Goal: Find specific page/section: Find specific page/section

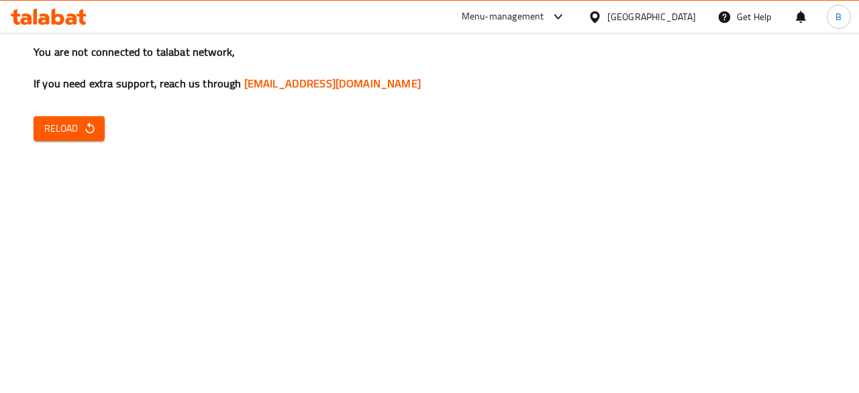
click at [65, 135] on span "Reload" at bounding box center [69, 128] width 50 height 17
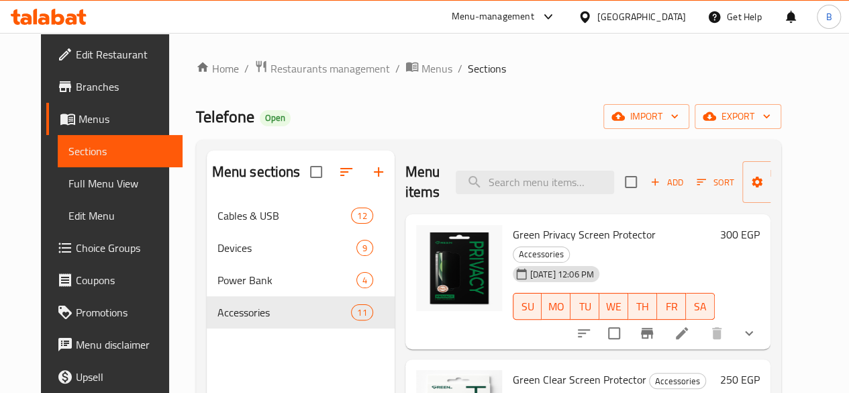
click at [69, 17] on icon at bounding box center [49, 17] width 76 height 16
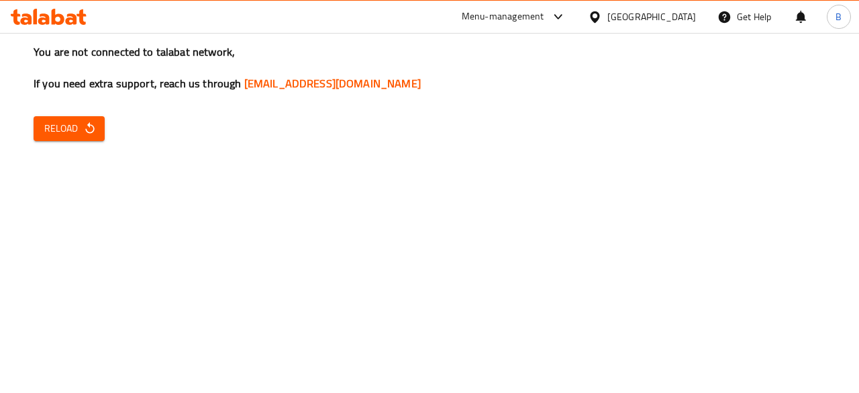
click at [72, 19] on icon at bounding box center [71, 18] width 11 height 11
click at [365, 73] on link "[EMAIL_ADDRESS][DOMAIN_NAME]" at bounding box center [332, 83] width 177 height 20
click at [84, 123] on icon "button" at bounding box center [89, 127] width 13 height 13
click at [83, 124] on icon "button" at bounding box center [89, 127] width 13 height 13
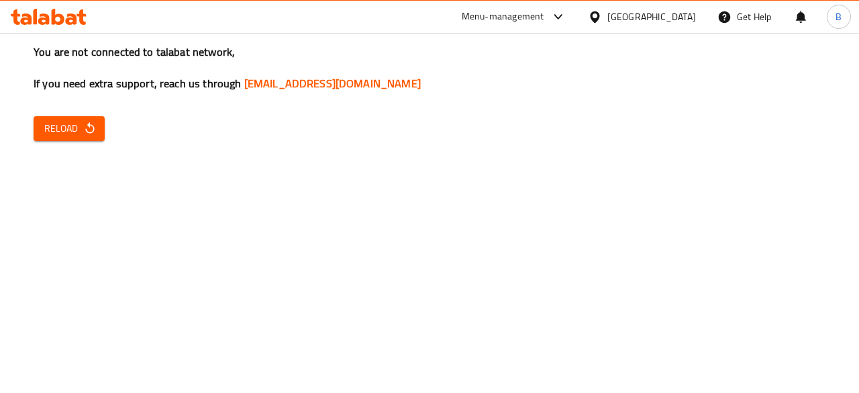
click at [544, 23] on div "Menu-management" at bounding box center [503, 17] width 83 height 16
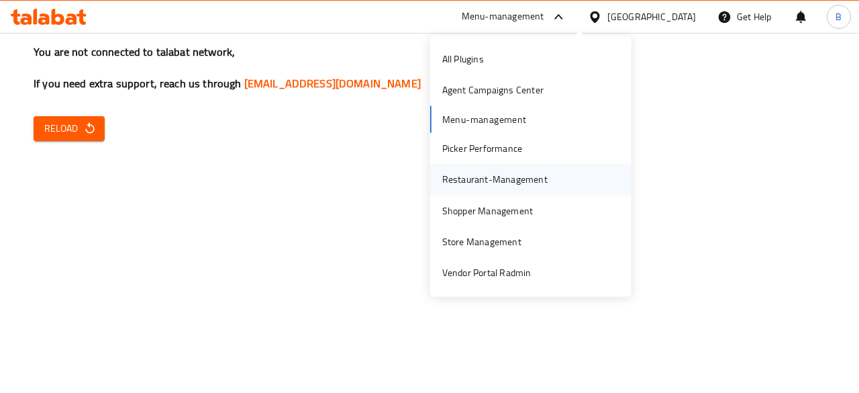
click at [510, 177] on div "Restaurant-Management" at bounding box center [494, 179] width 105 height 15
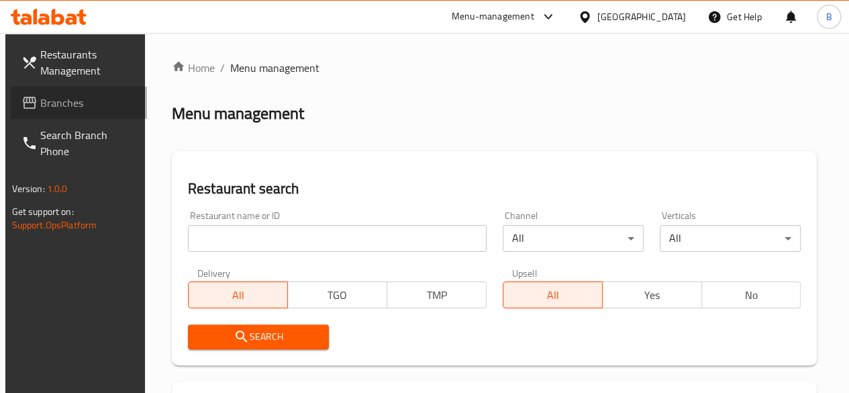
click at [71, 102] on span "Branches" at bounding box center [88, 103] width 96 height 16
